Goal: Task Accomplishment & Management: Manage account settings

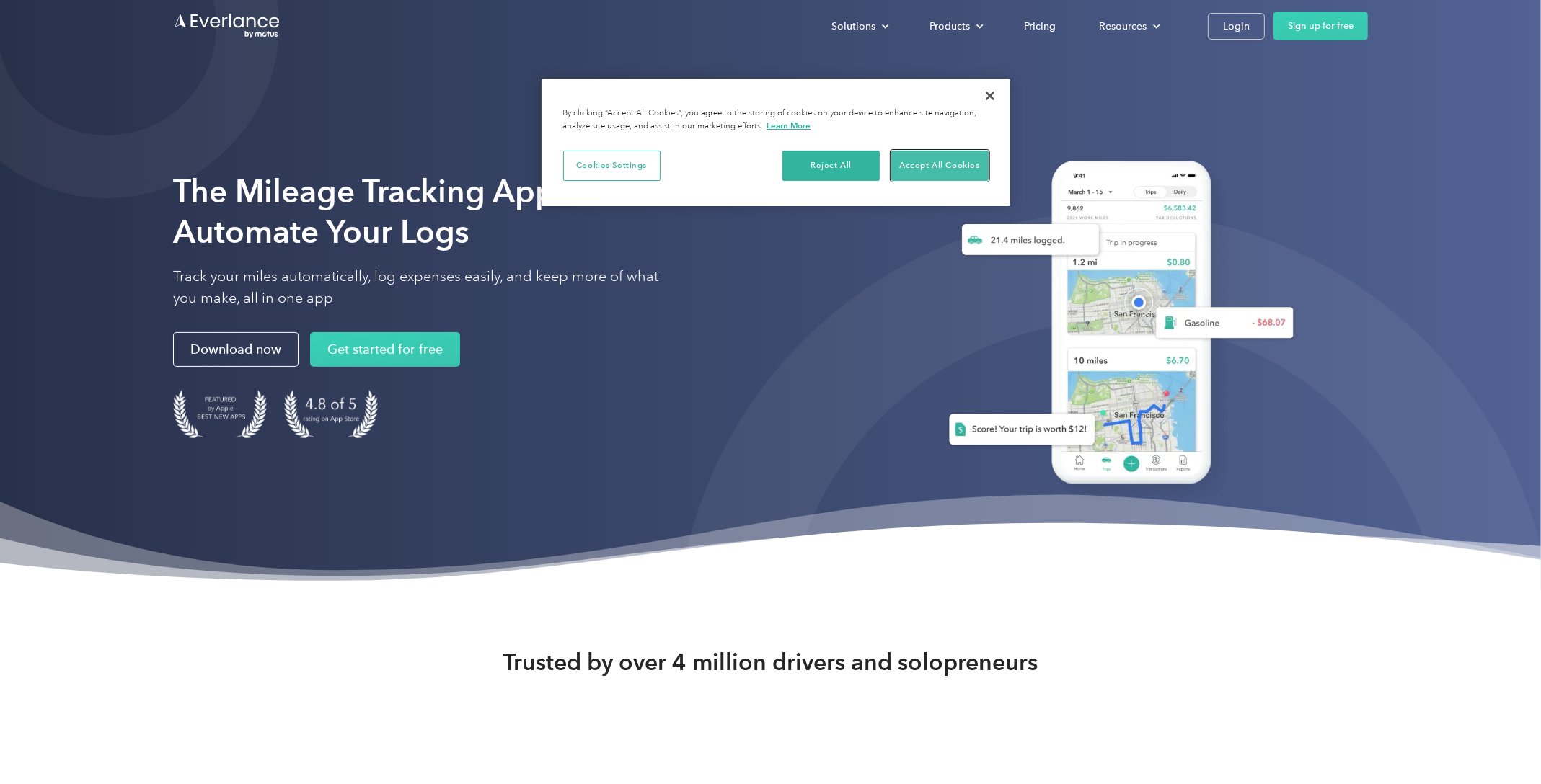
click at [915, 170] on button "Accept All Cookies" at bounding box center [939, 165] width 97 height 30
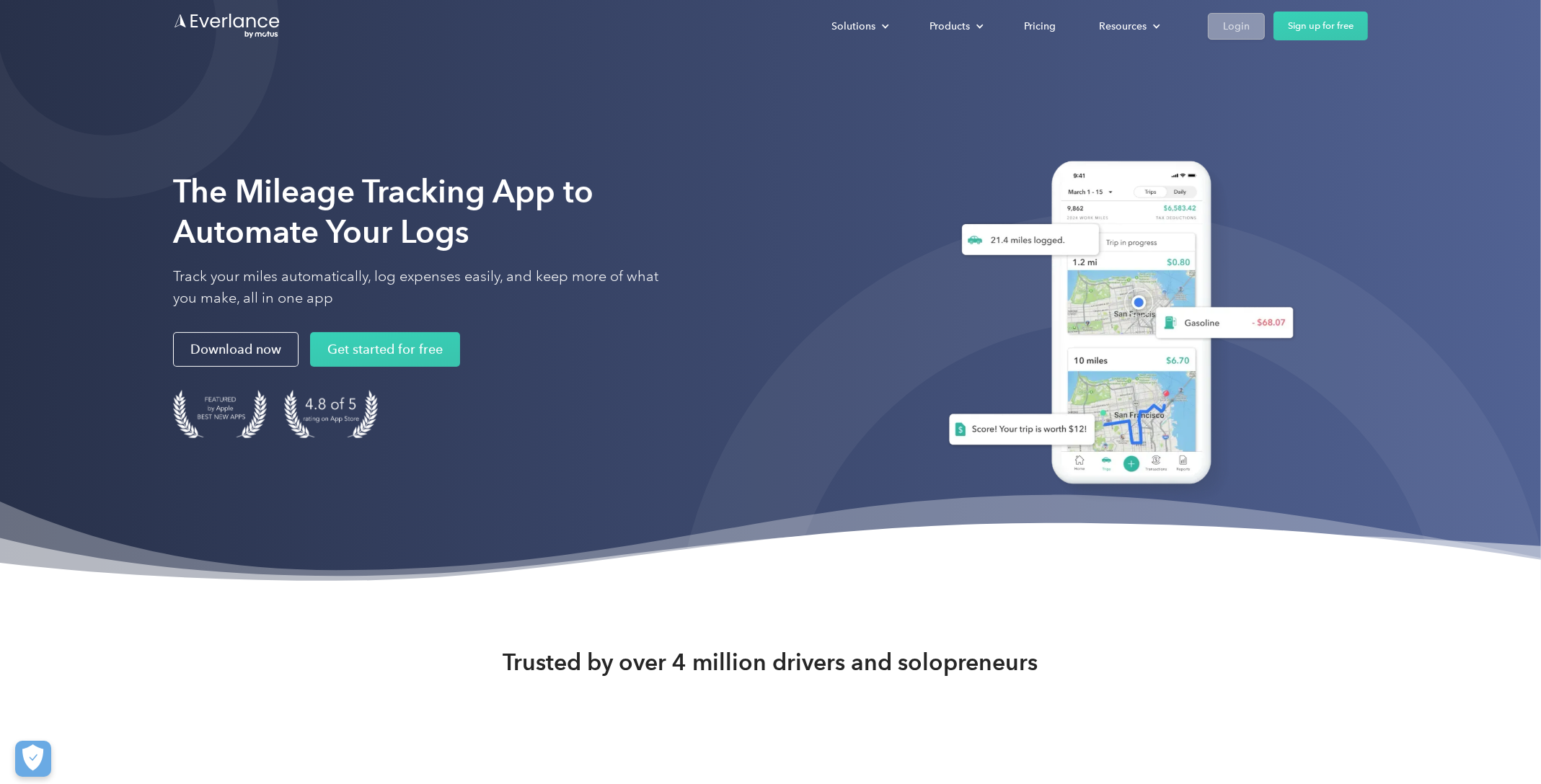
click at [1213, 36] on link "Login" at bounding box center [1236, 27] width 57 height 27
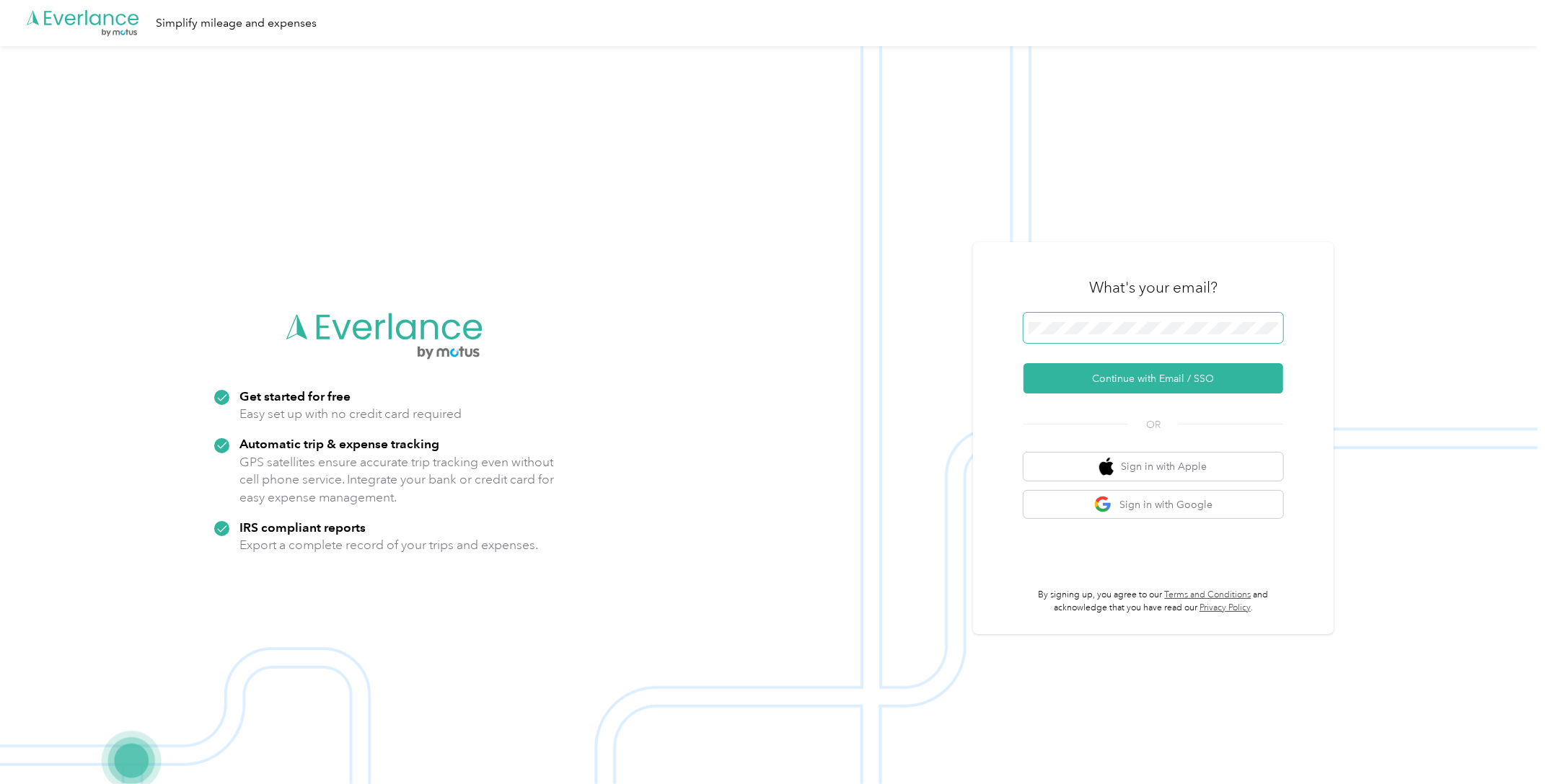
click at [1135, 334] on span at bounding box center [1153, 328] width 259 height 30
click at [1191, 379] on button "Continue with Email / SSO" at bounding box center [1153, 378] width 259 height 30
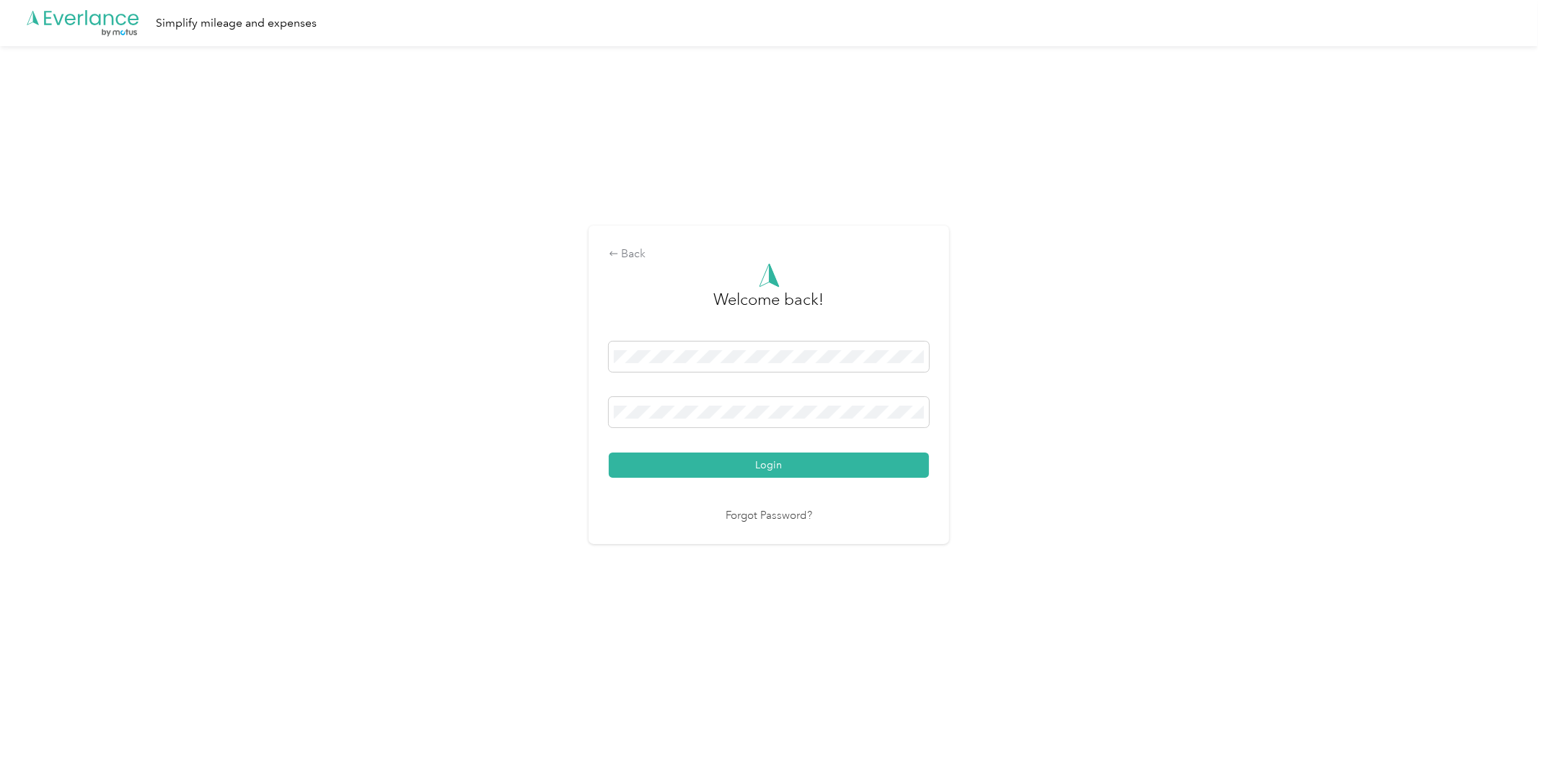
click at [778, 463] on button "Login" at bounding box center [769, 465] width 320 height 25
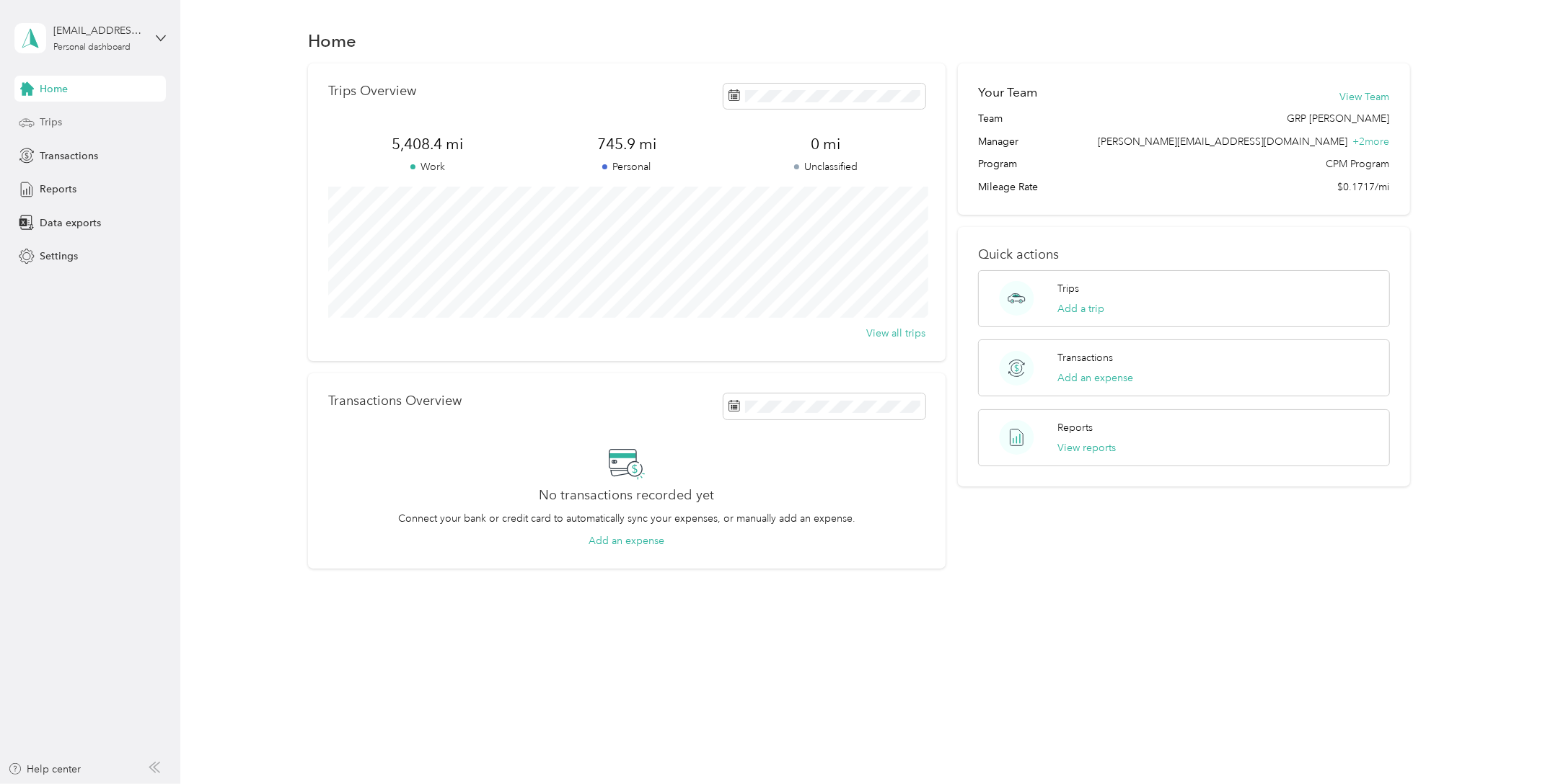
click at [113, 124] on div "Trips" at bounding box center [90, 122] width 151 height 26
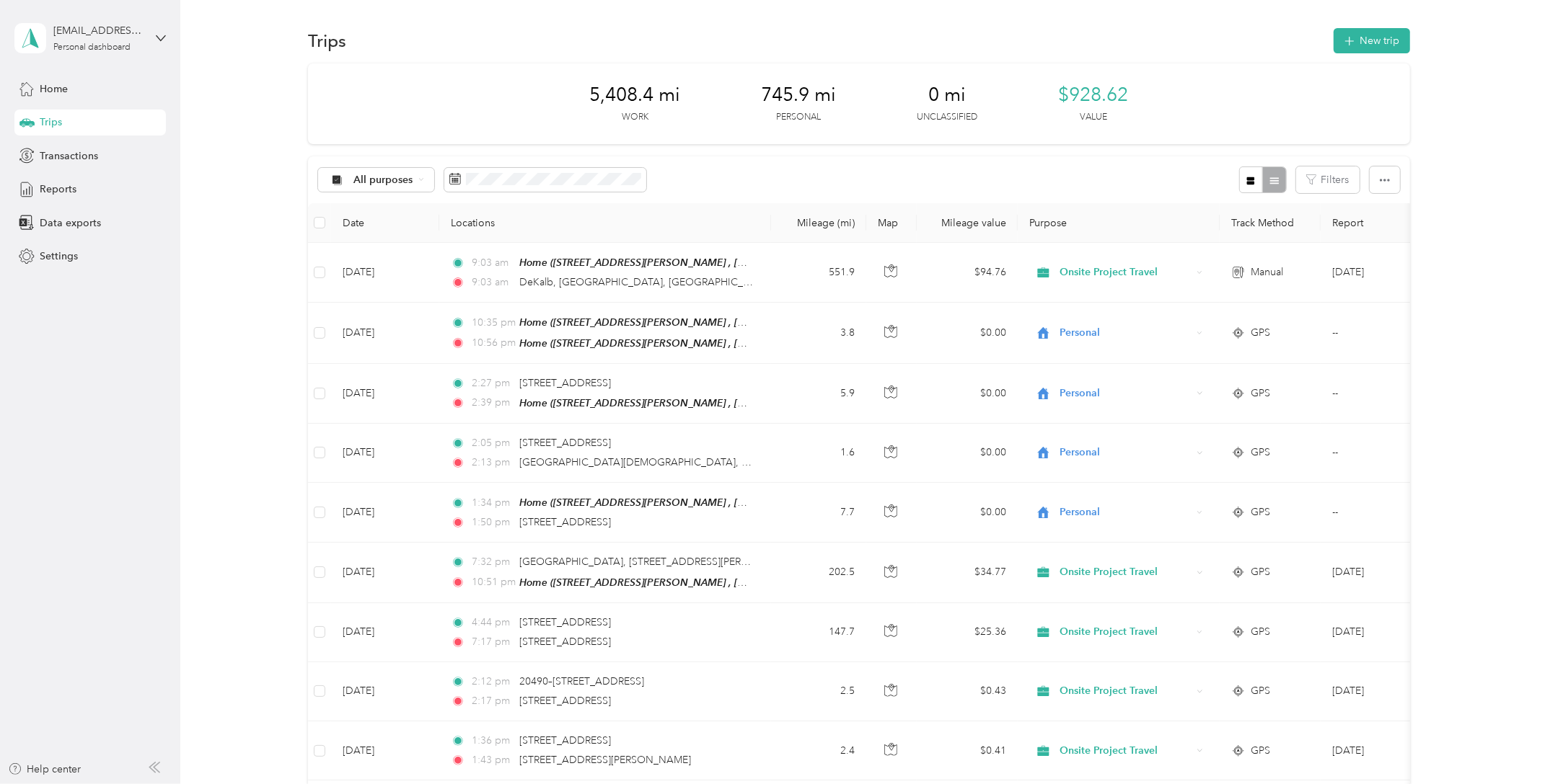
click at [1071, 223] on th "Purpose" at bounding box center [1119, 223] width 202 height 40
click at [1342, 180] on button "Filters" at bounding box center [1328, 180] width 64 height 27
click at [1373, 177] on button "button" at bounding box center [1384, 180] width 30 height 27
click at [1094, 187] on div "All purposes Filters" at bounding box center [858, 179] width 1102 height 47
